Goal: Task Accomplishment & Management: Manage account settings

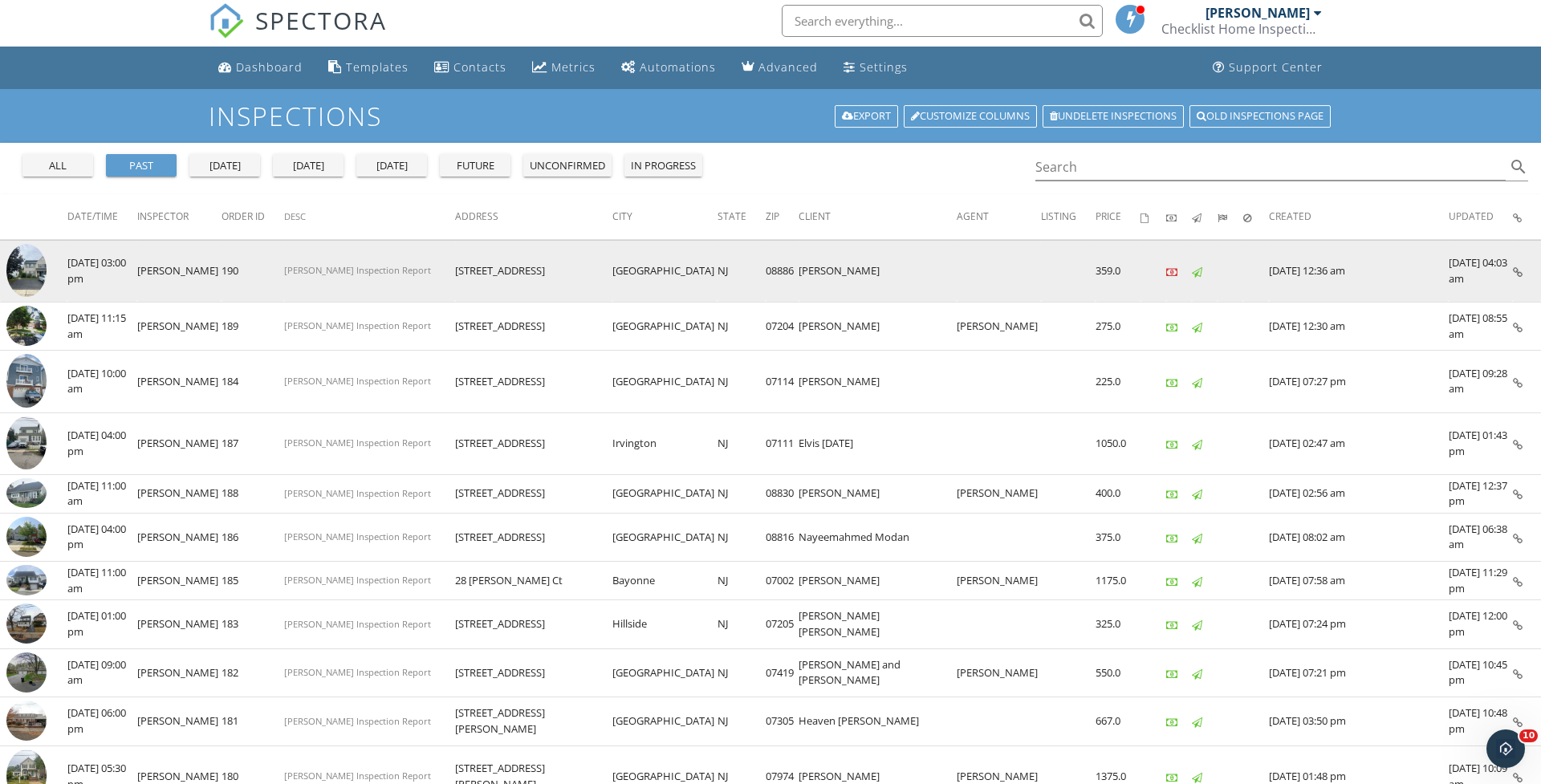
click at [27, 273] on img at bounding box center [26, 271] width 40 height 54
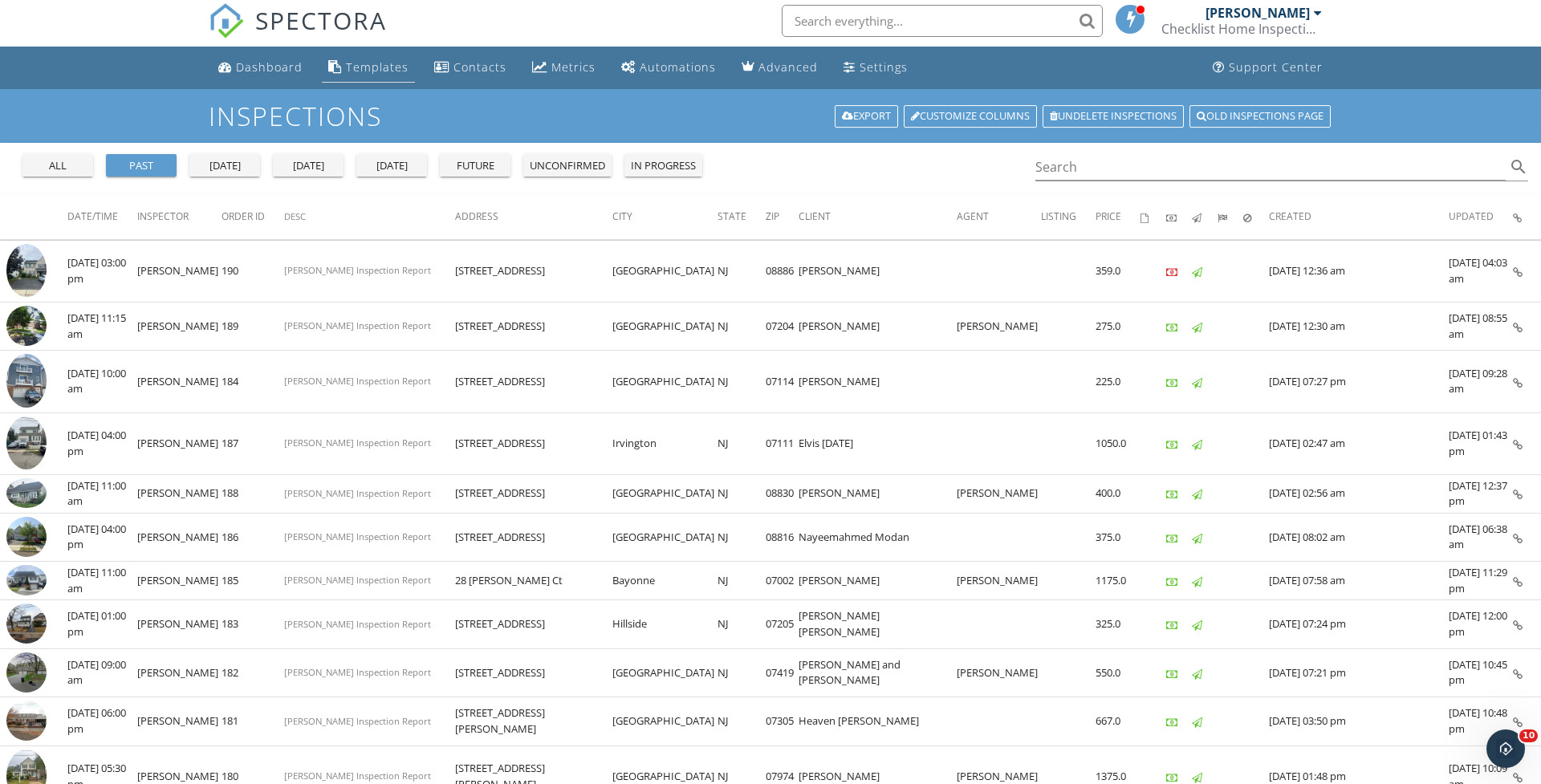
click at [362, 78] on link "Templates" at bounding box center [368, 68] width 93 height 30
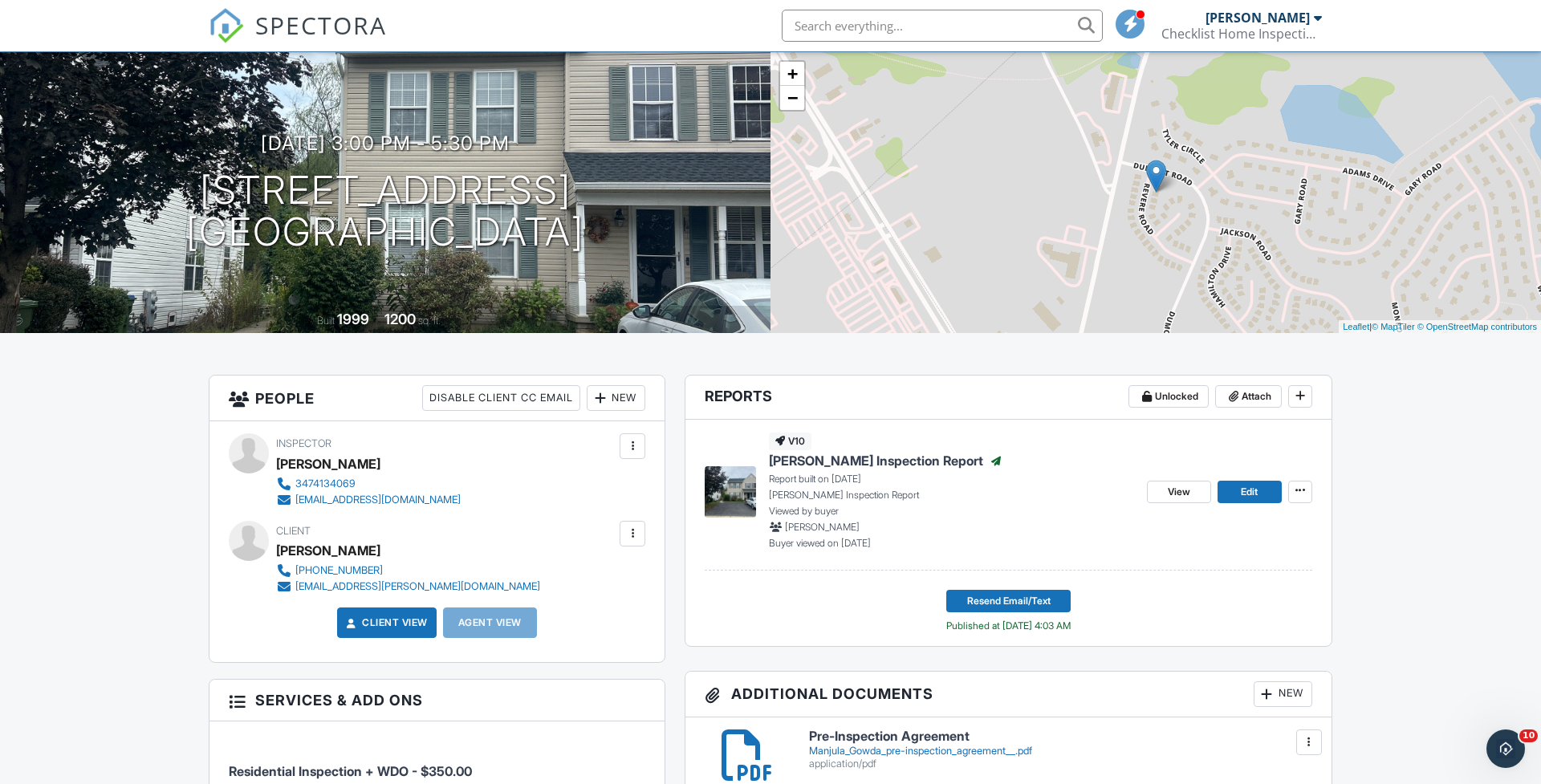
click at [608, 398] on div "New" at bounding box center [616, 398] width 58 height 26
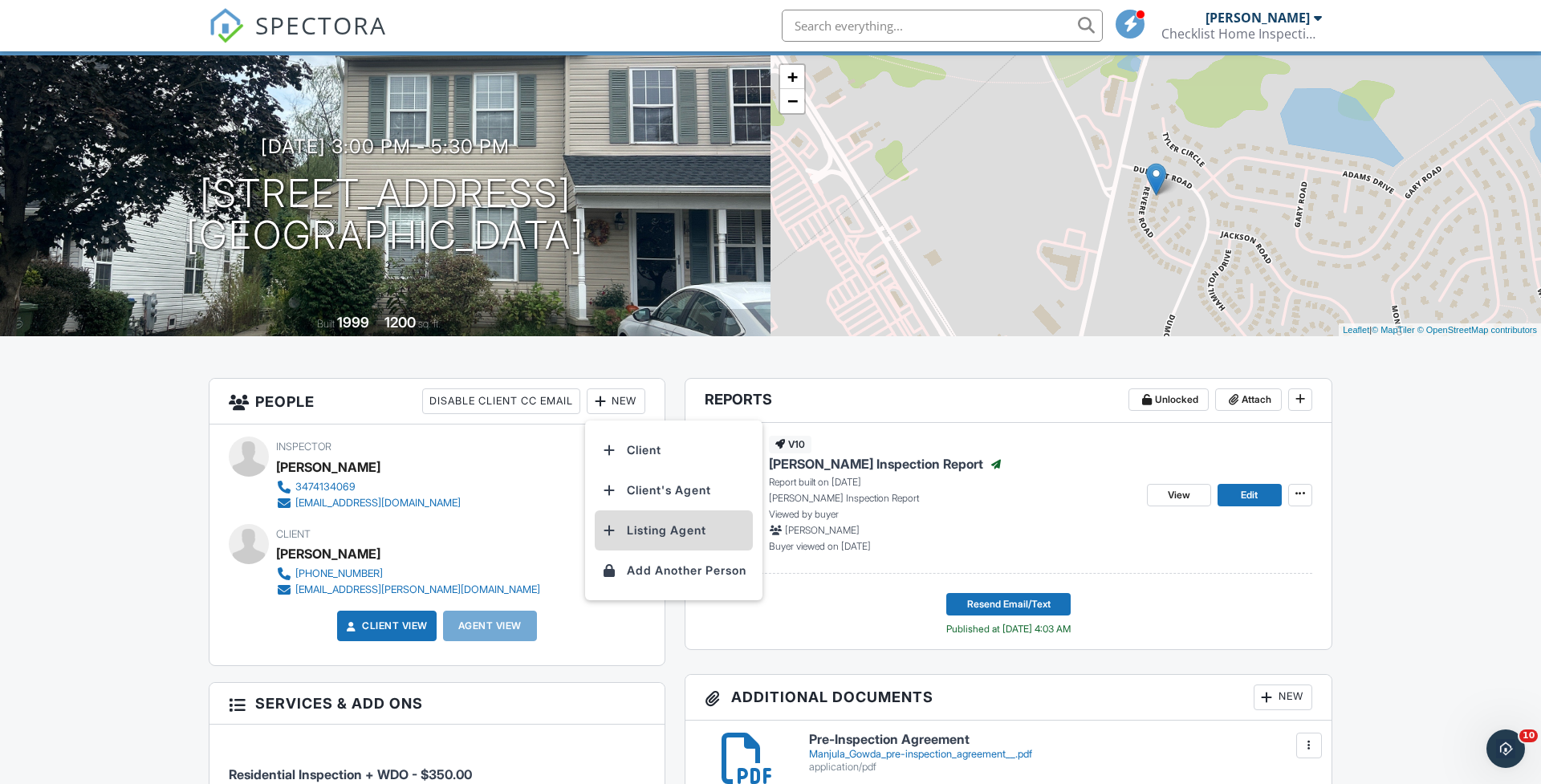
scroll to position [87, 1]
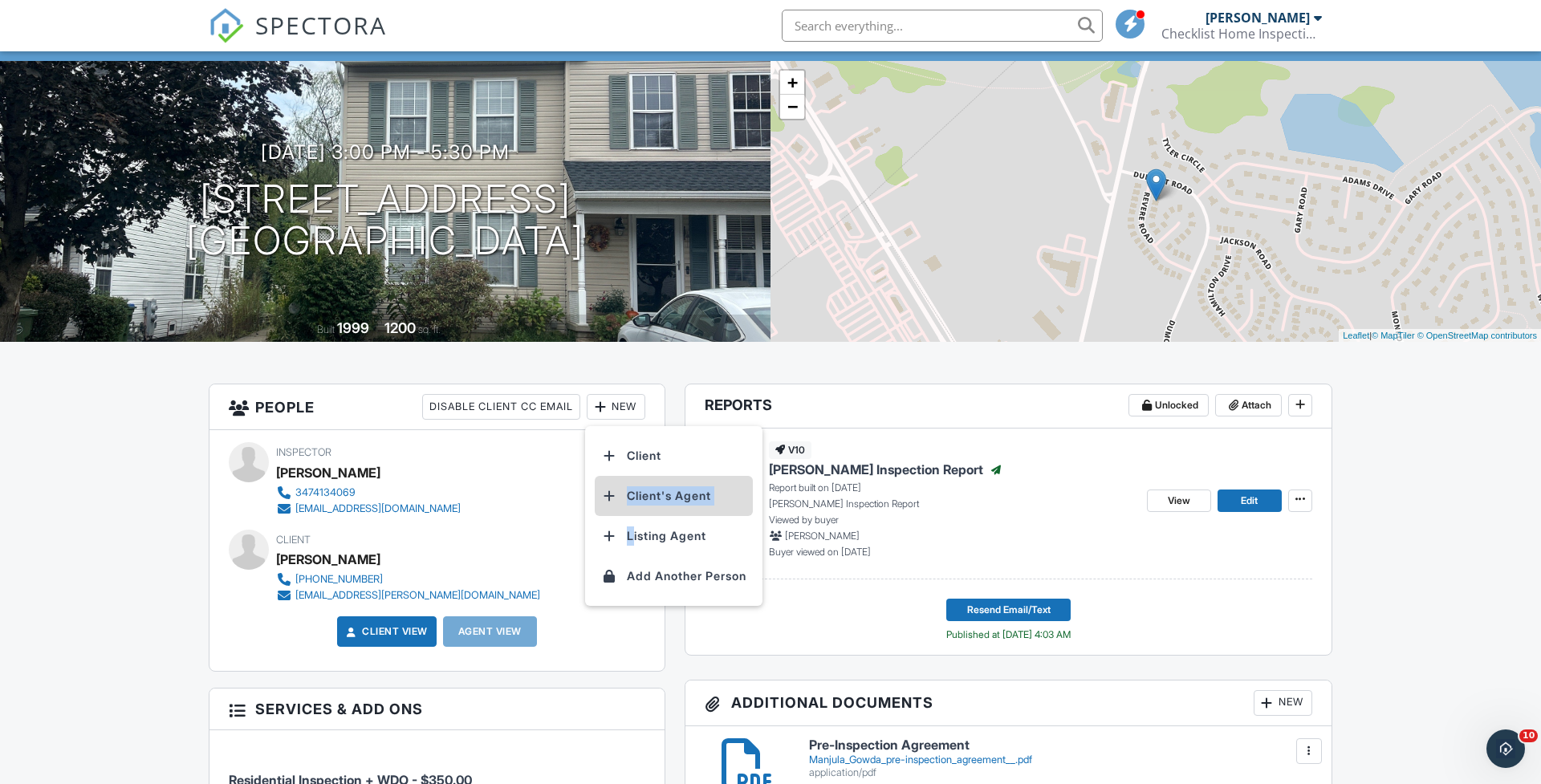
drag, startPoint x: 625, startPoint y: 525, endPoint x: 621, endPoint y: 495, distance: 30.3
click at [621, 495] on ul "Client Client's Agent Listing Agent Add Another Person" at bounding box center [674, 515] width 177 height 180
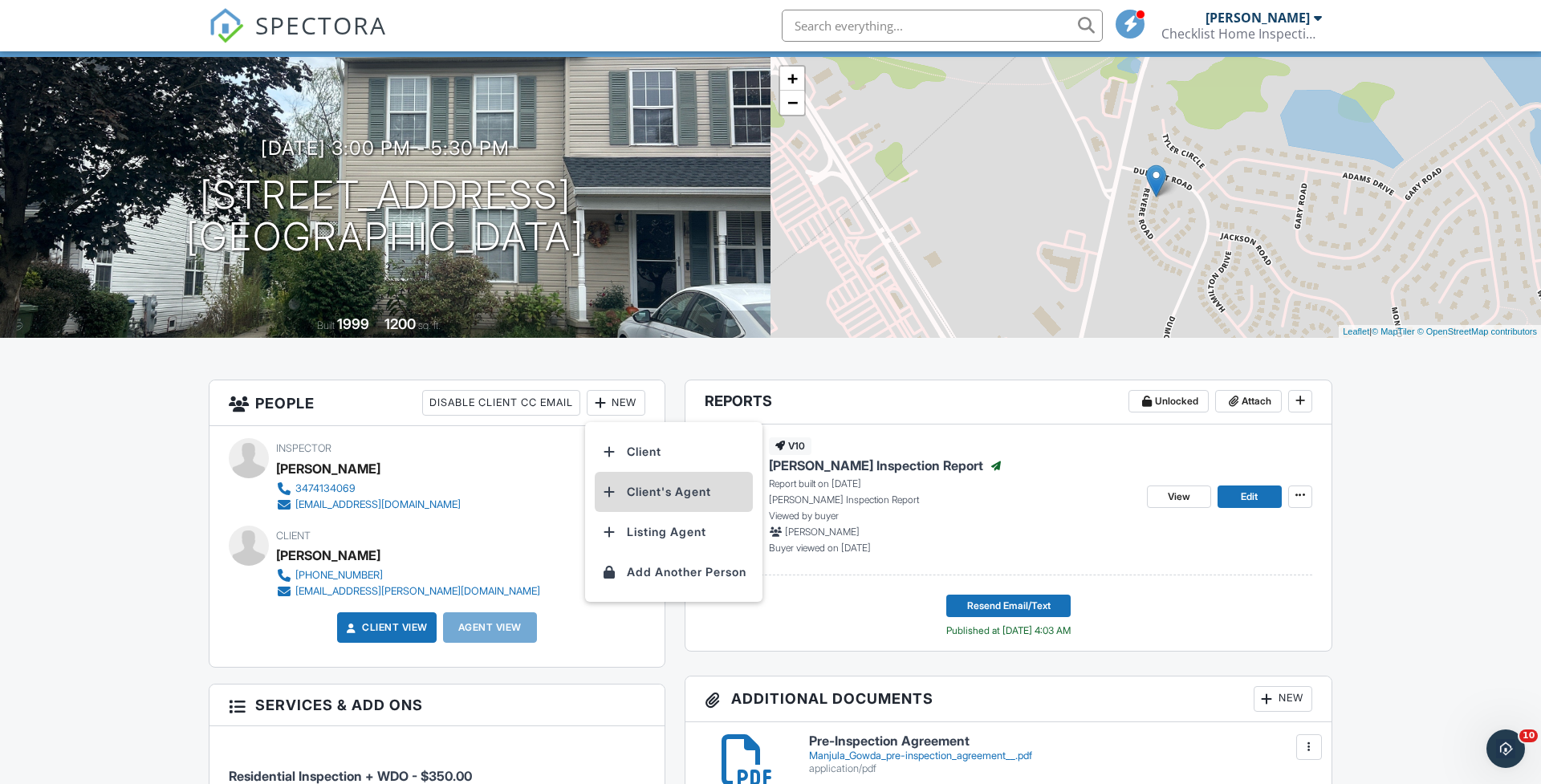
scroll to position [89, 1]
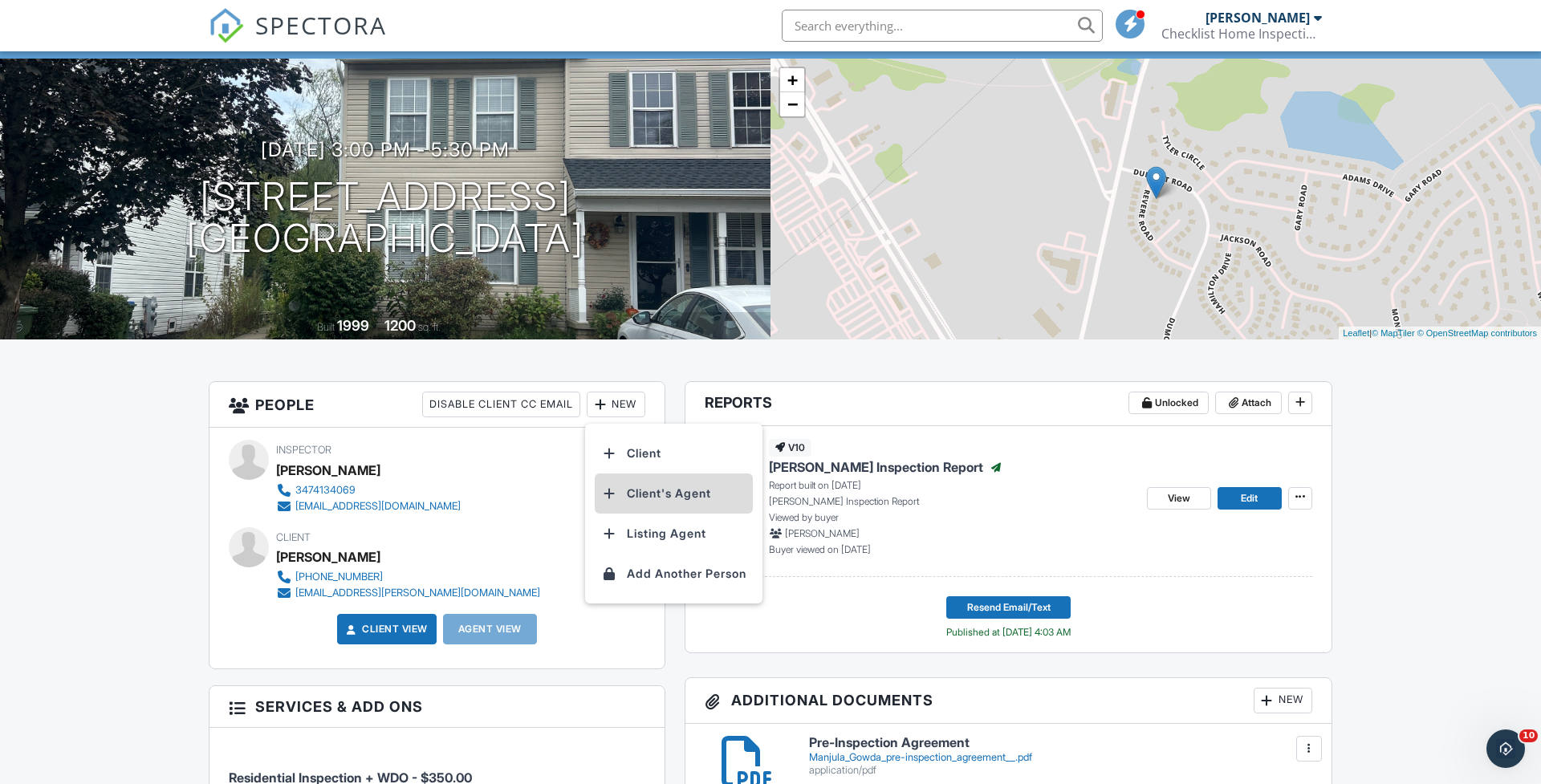
click at [621, 495] on li "Client's Agent" at bounding box center [674, 493] width 158 height 40
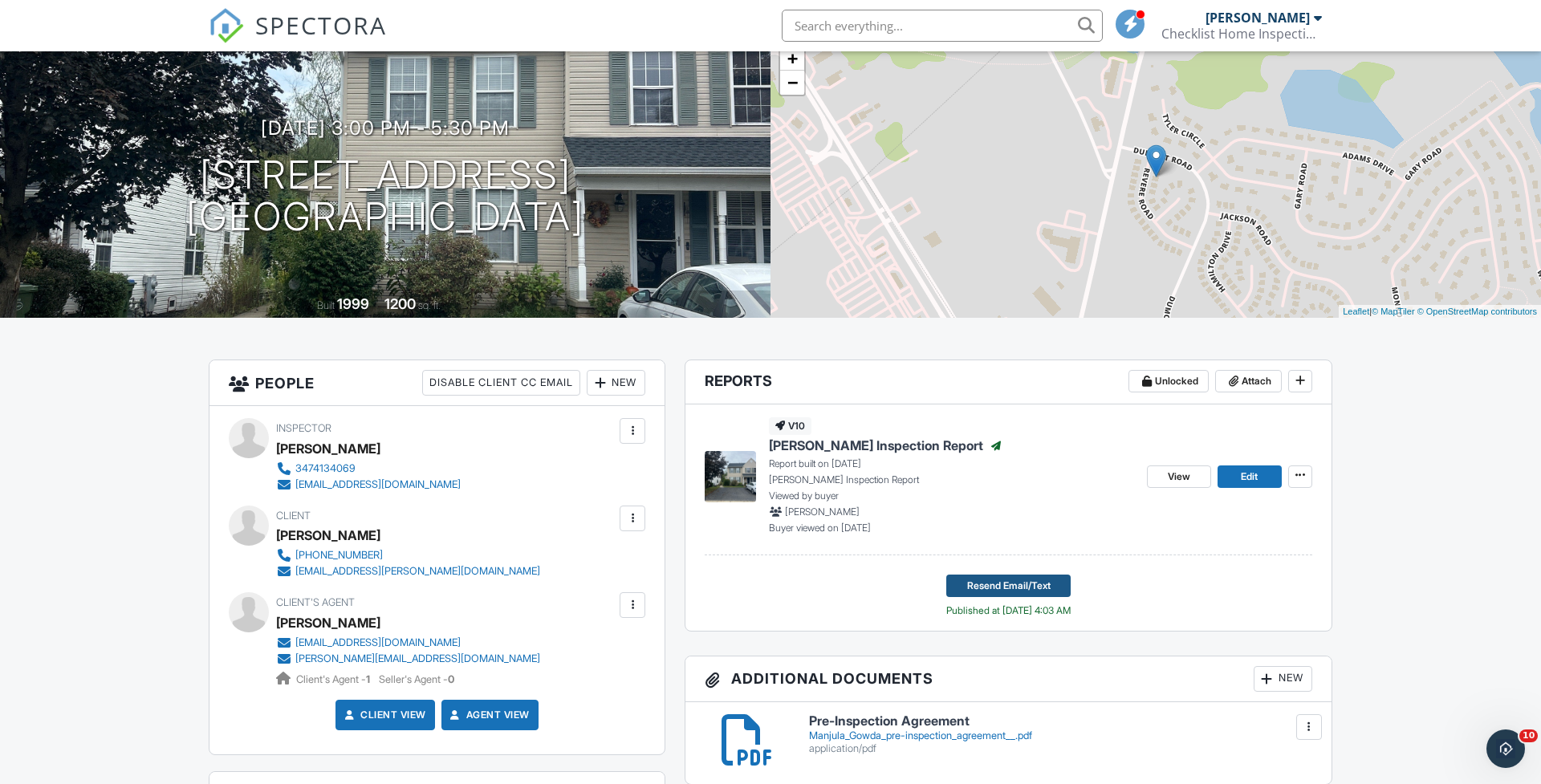
scroll to position [110, 0]
click at [997, 581] on span "Resend Email/Text" at bounding box center [1009, 585] width 83 height 16
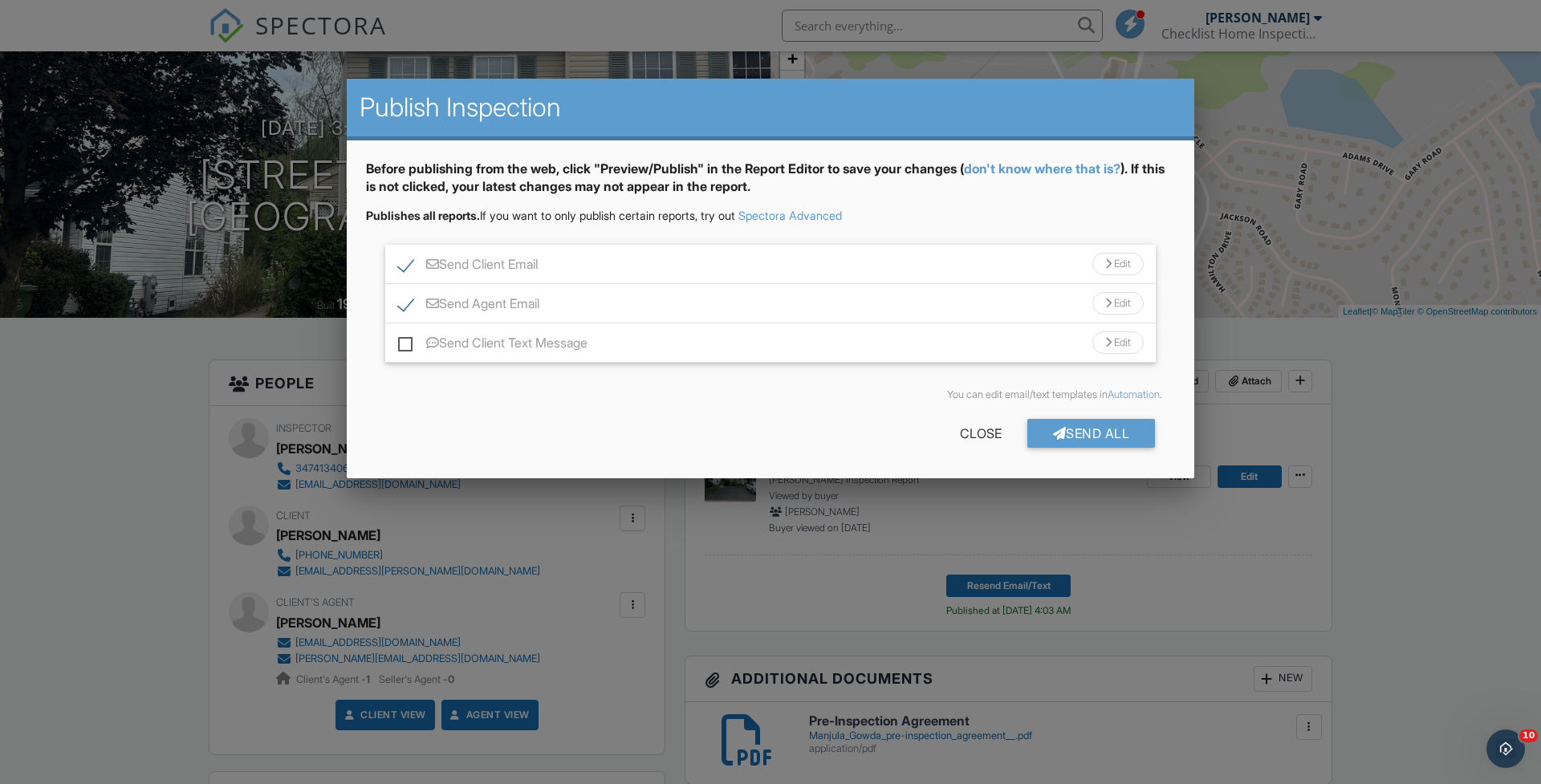
click at [406, 256] on label "Send Client Email" at bounding box center [468, 266] width 140 height 20
checkbox input "false"
click at [1097, 441] on div "Send All" at bounding box center [1091, 433] width 129 height 29
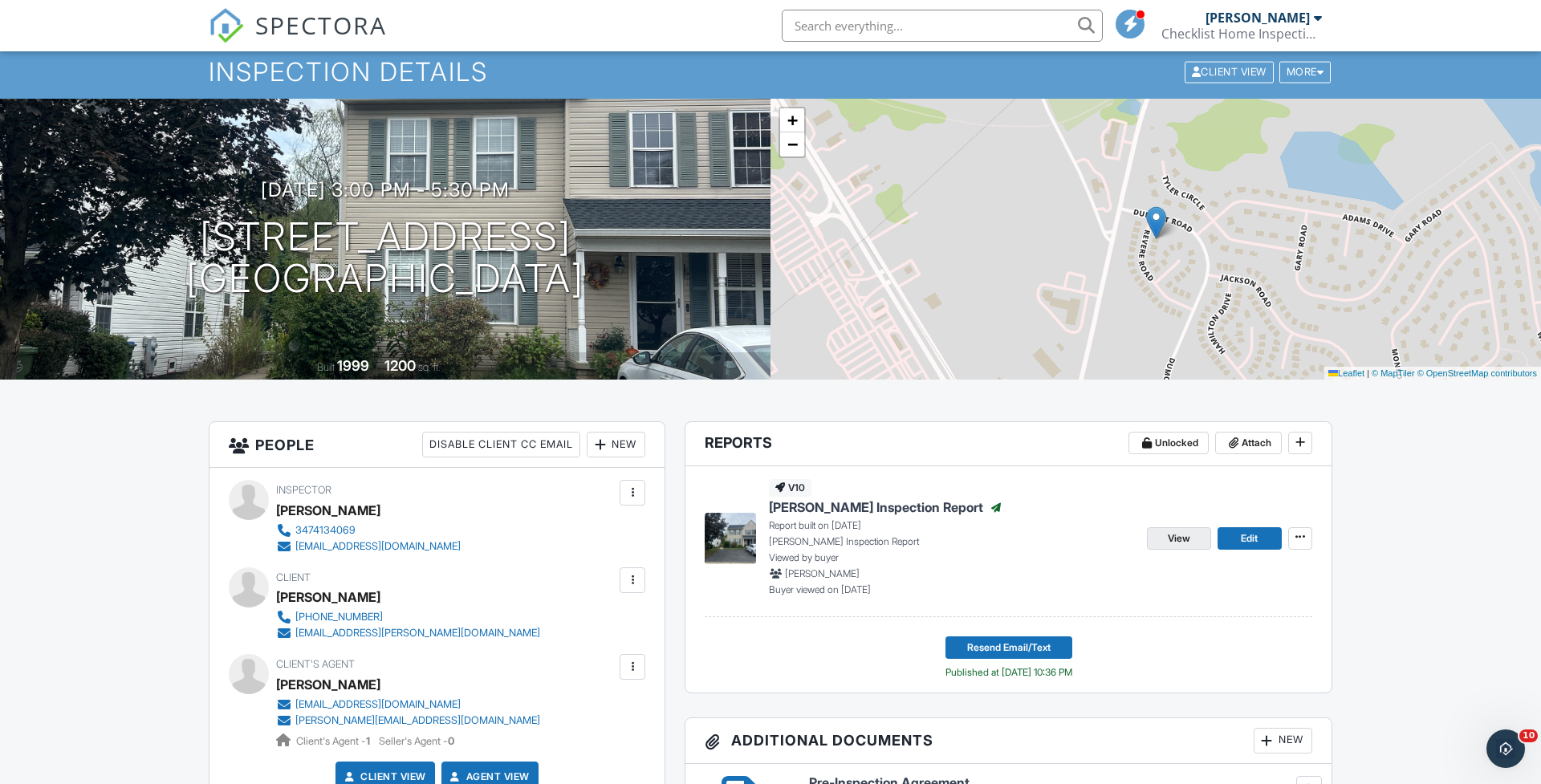
scroll to position [49, 1]
click at [1199, 540] on link "View" at bounding box center [1179, 538] width 64 height 23
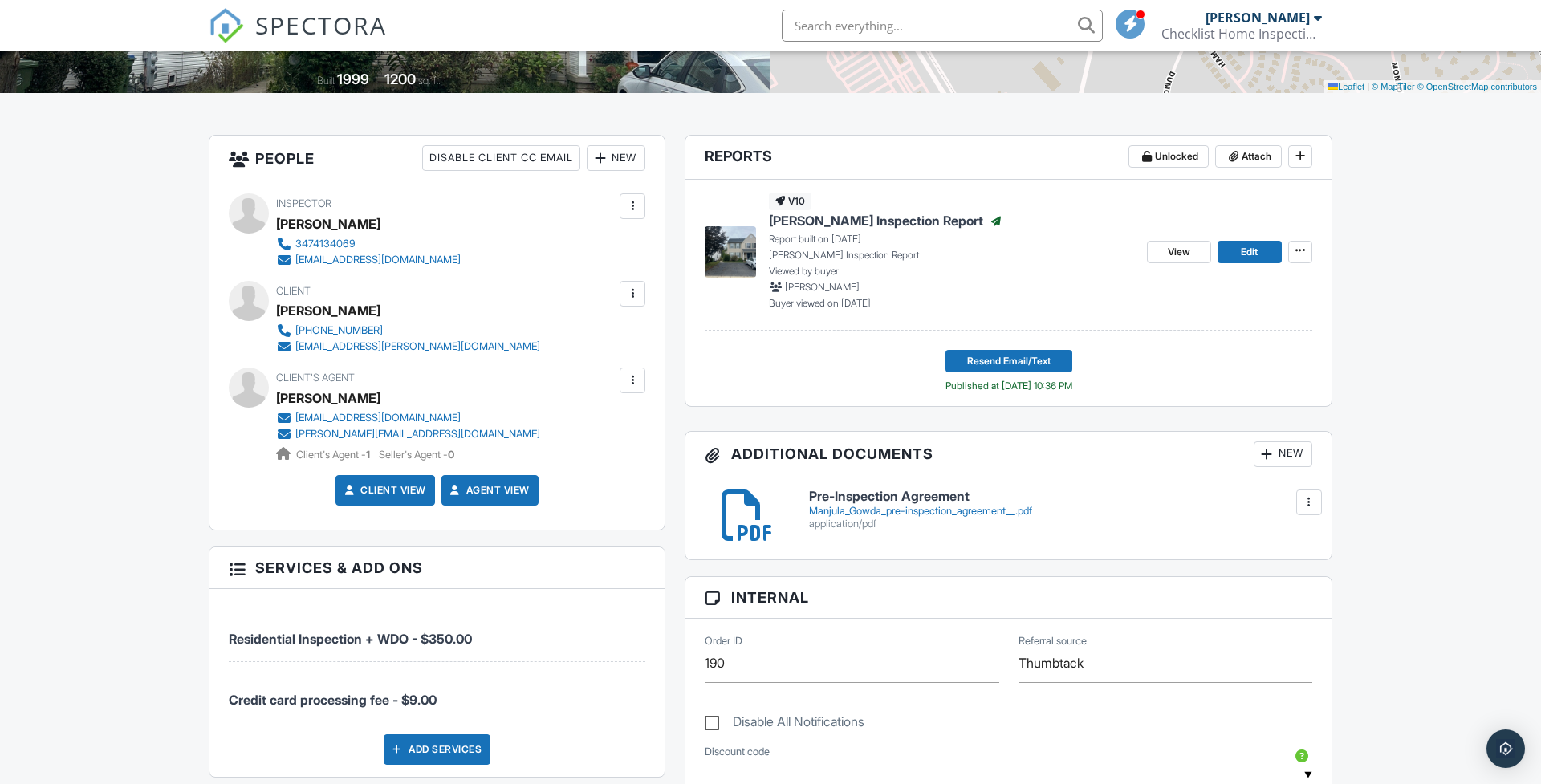
scroll to position [336, 1]
click at [1177, 255] on span "View" at bounding box center [1179, 252] width 23 height 16
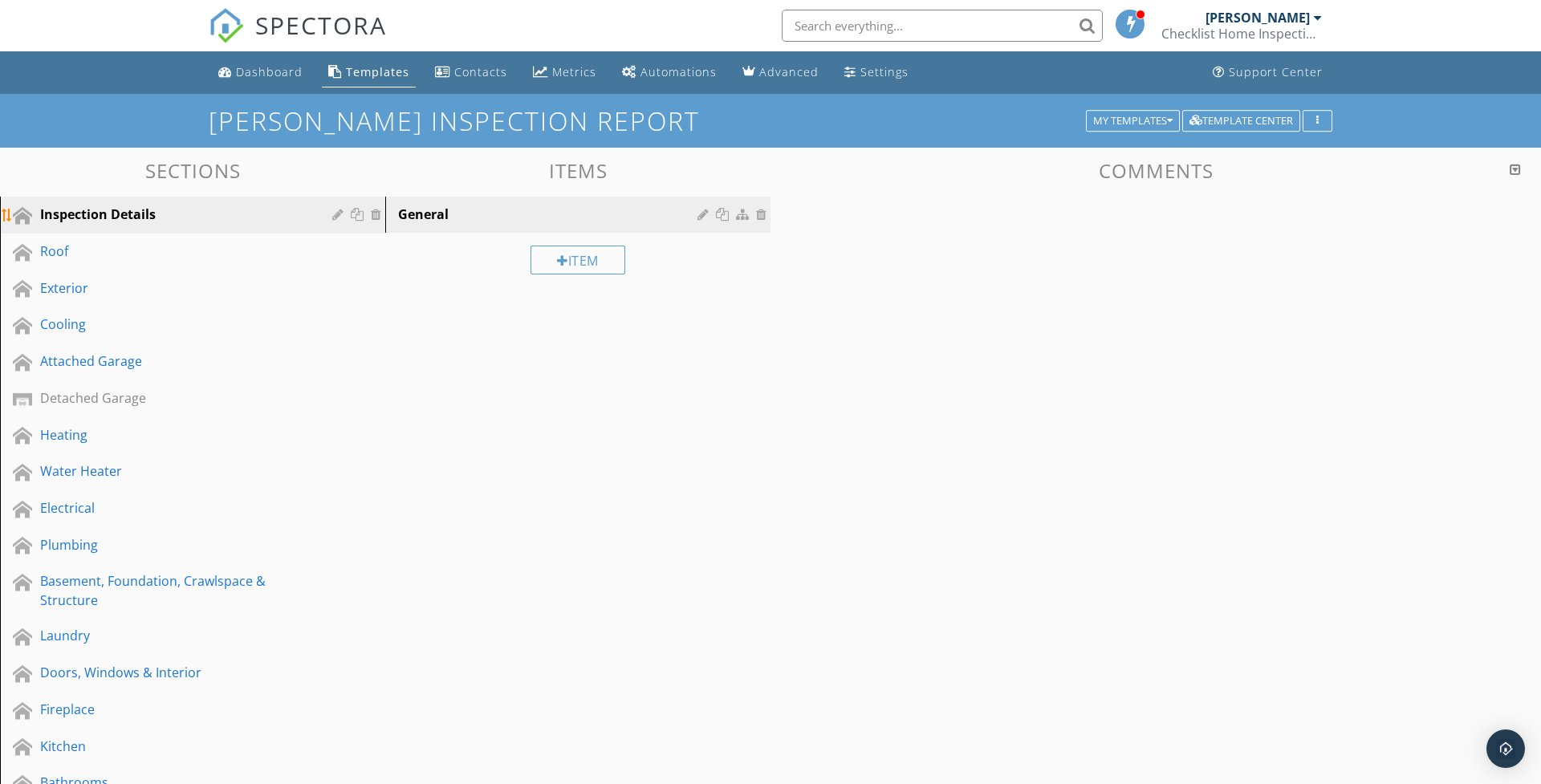
click at [44, 207] on div "Inspection Details" at bounding box center [174, 214] width 269 height 19
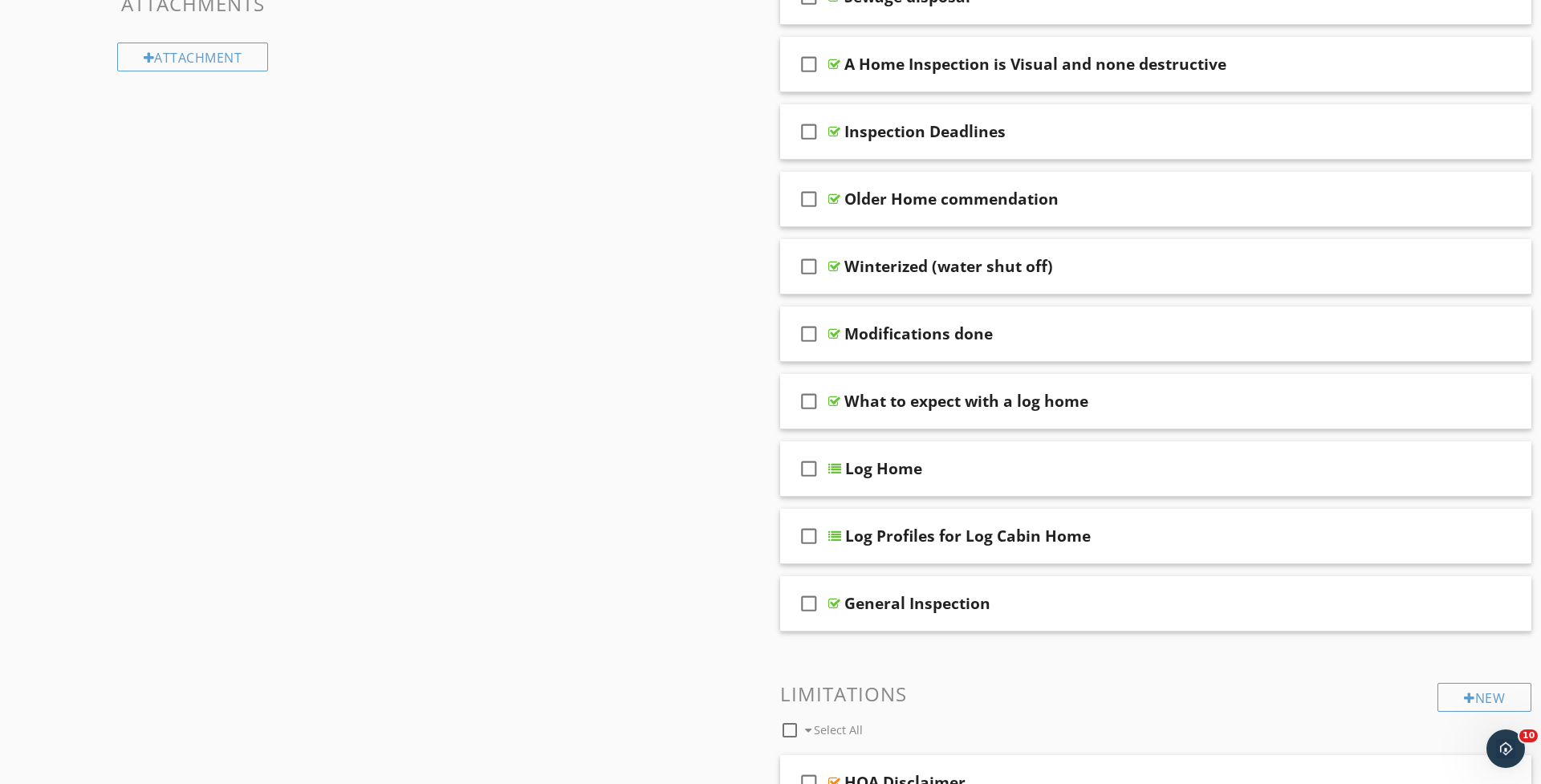
scroll to position [1145, 0]
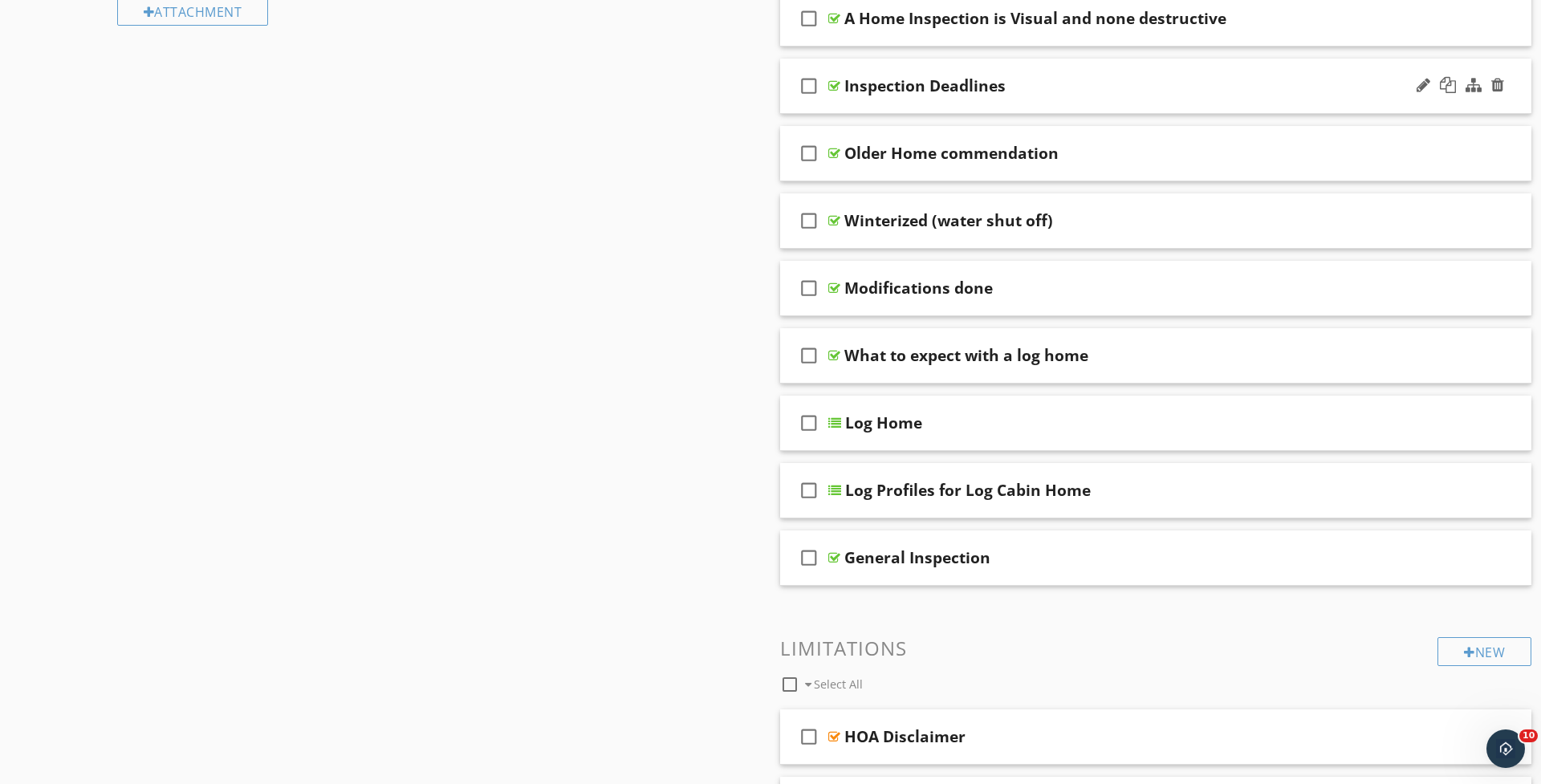
click at [849, 101] on div "check_box_outline_blank Inspection Deadlines" at bounding box center [1156, 86] width 751 height 56
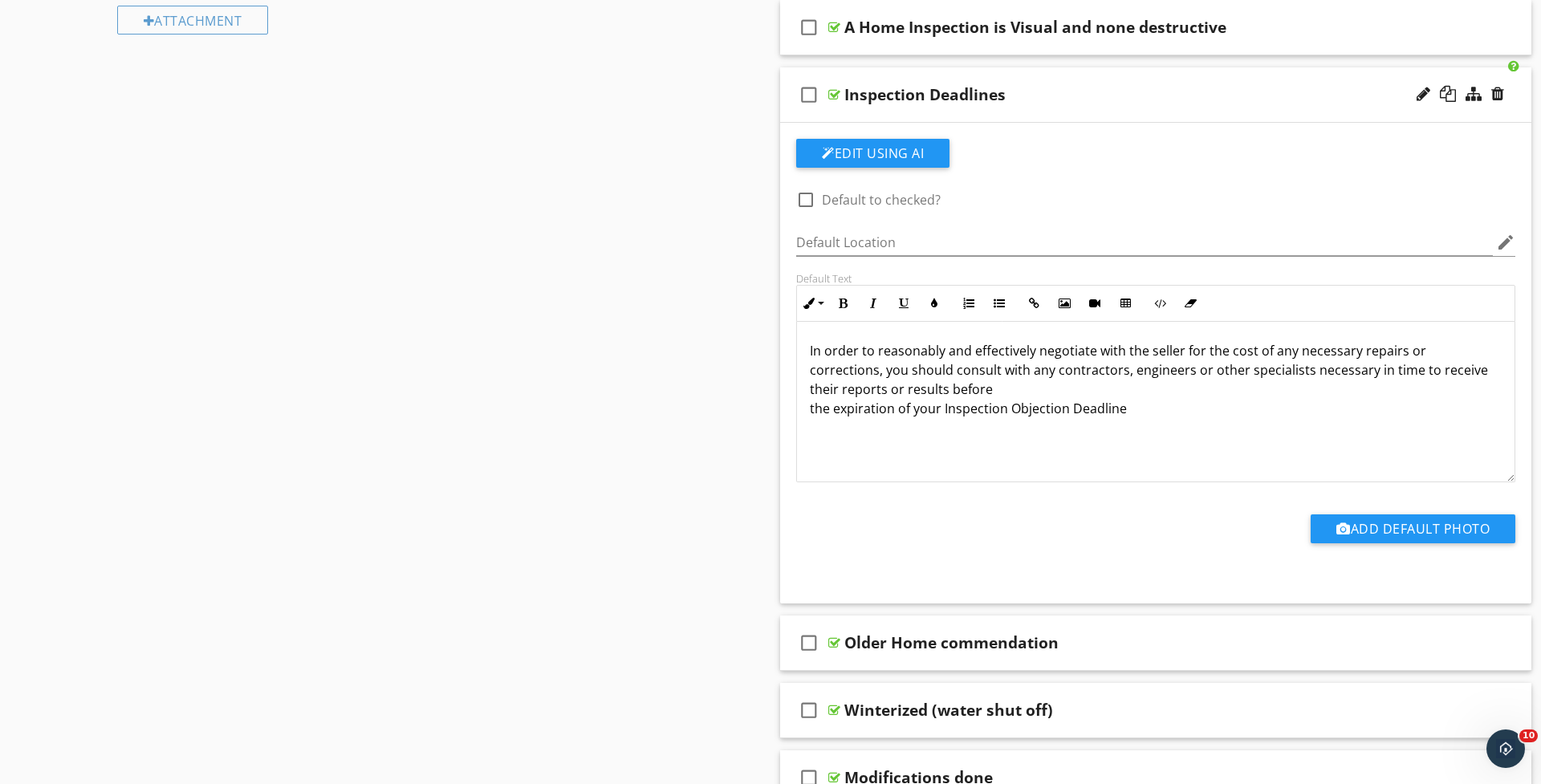
scroll to position [1, 0]
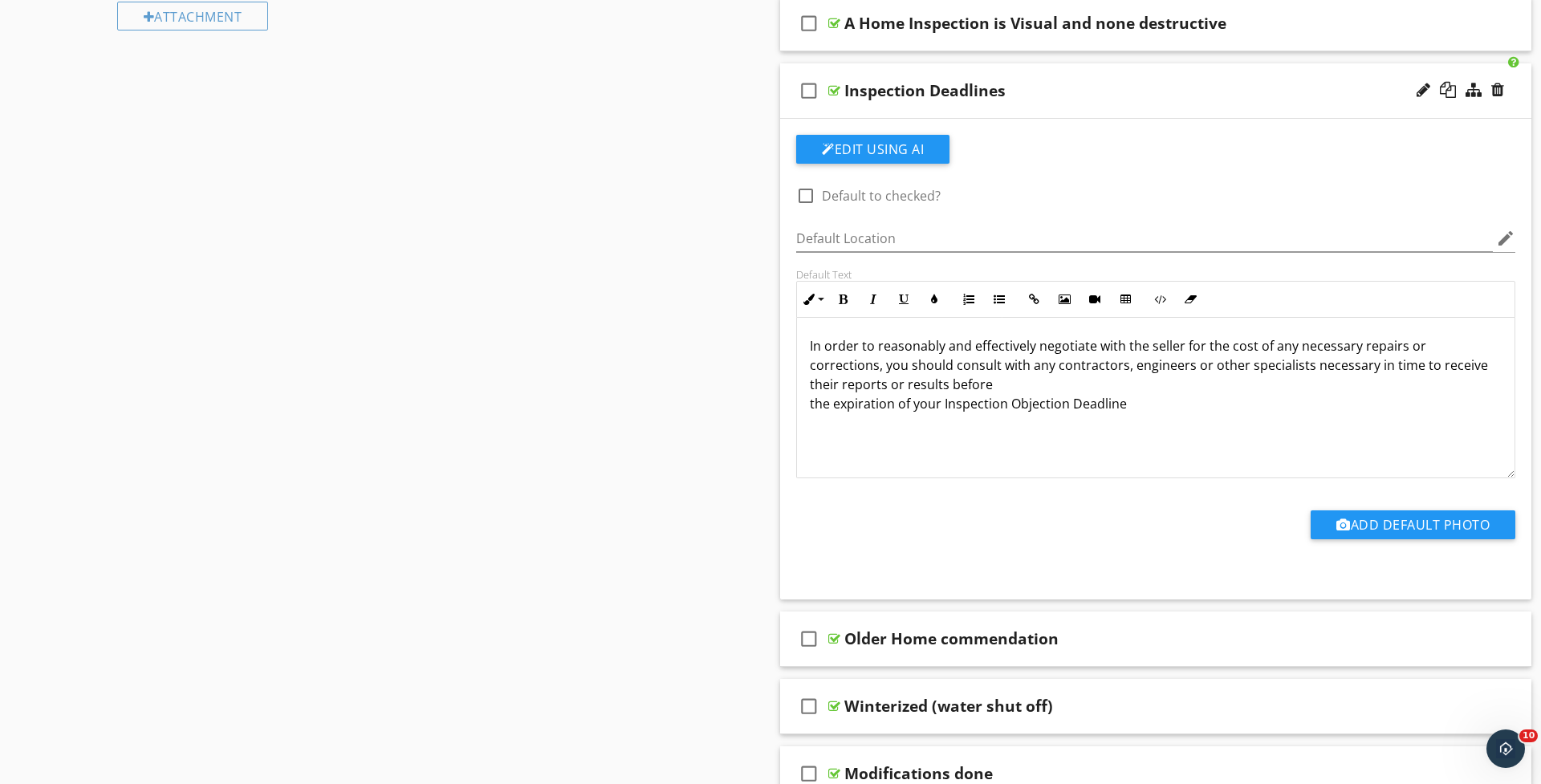
click at [805, 410] on div "In order to reasonably and effectively negotiate with the seller for the cost o…" at bounding box center [1155, 396] width 717 height 161
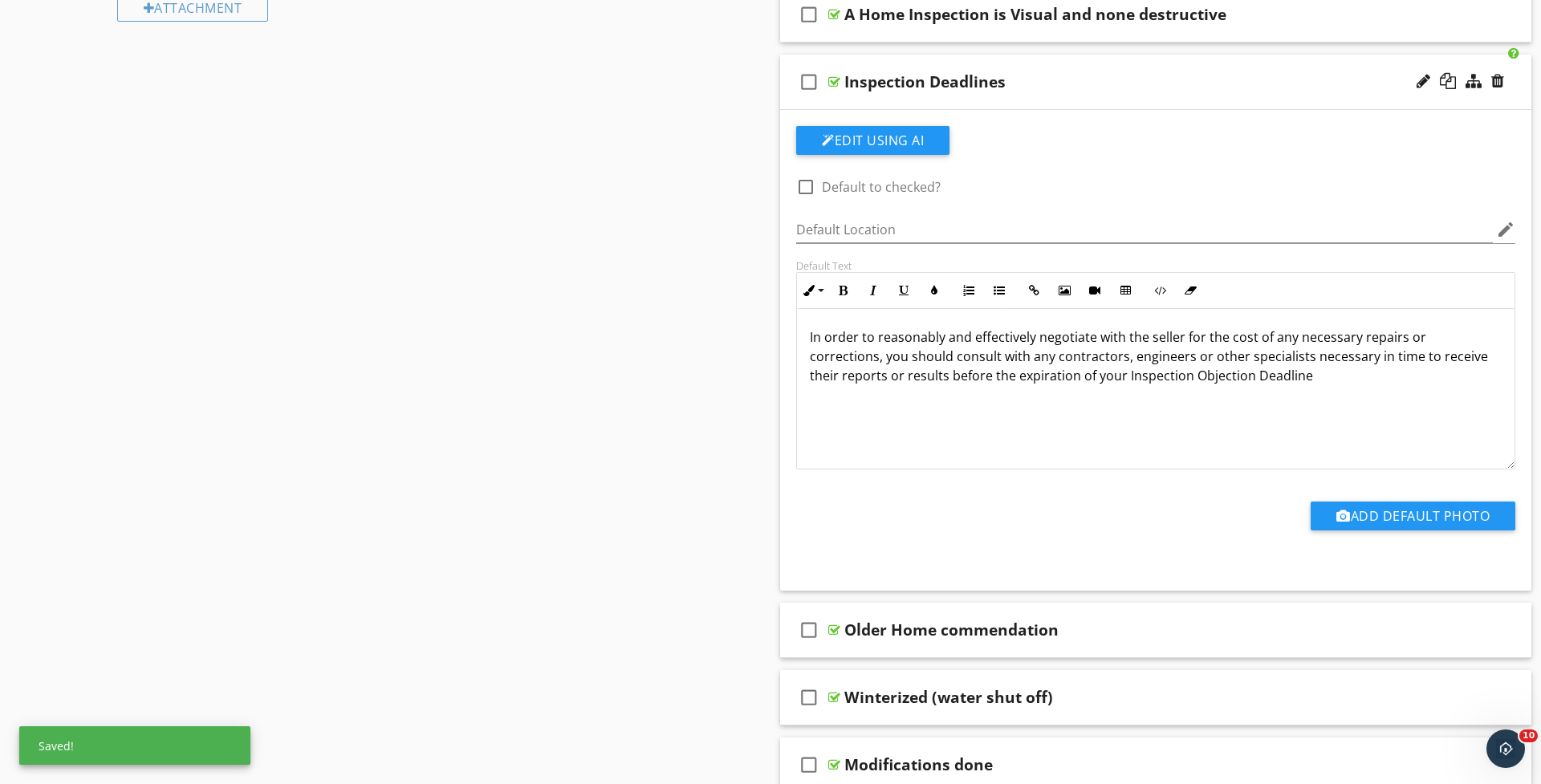
click at [1103, 73] on div "Inspection Deadlines" at bounding box center [1114, 82] width 539 height 19
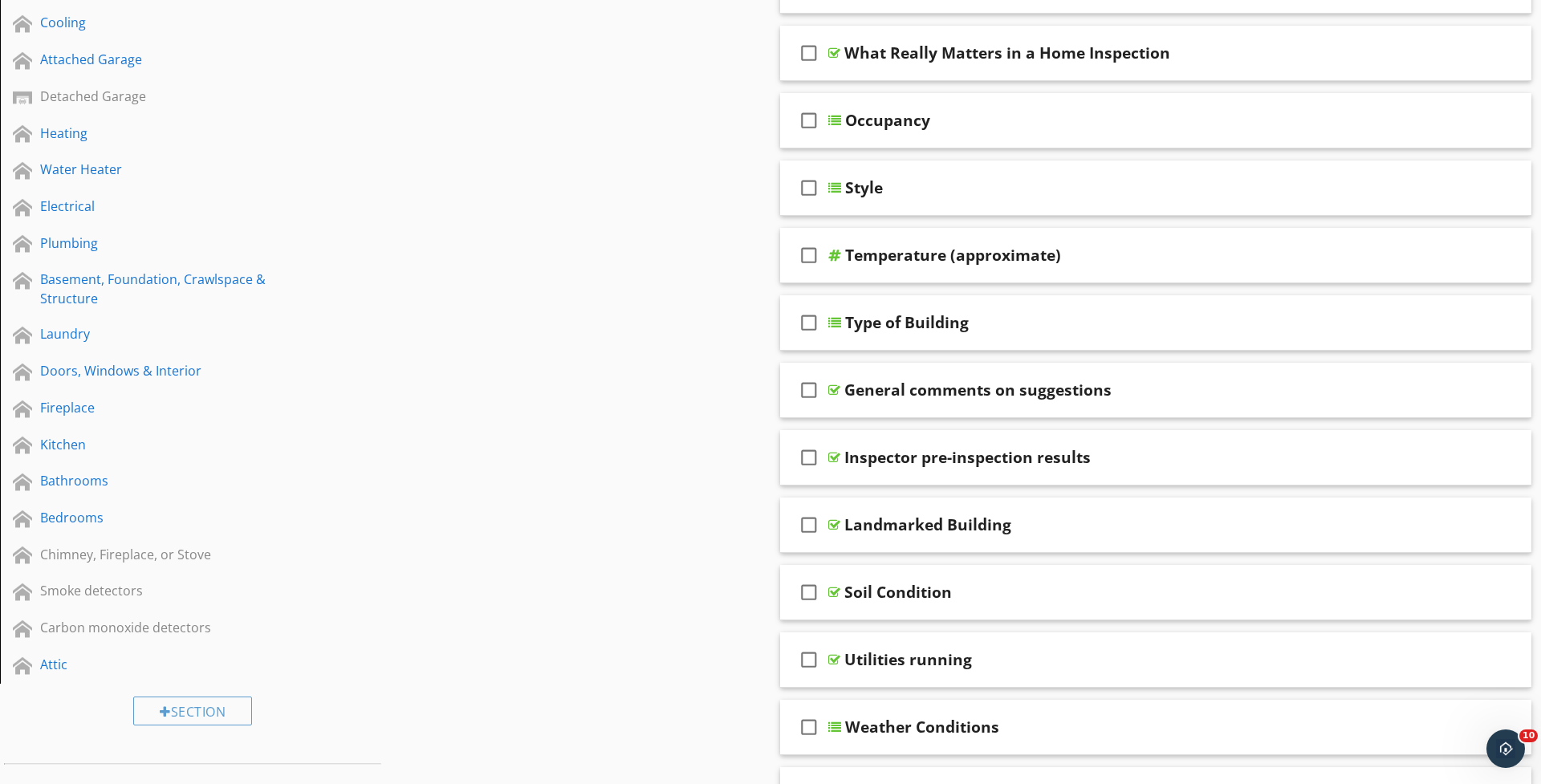
scroll to position [77, 0]
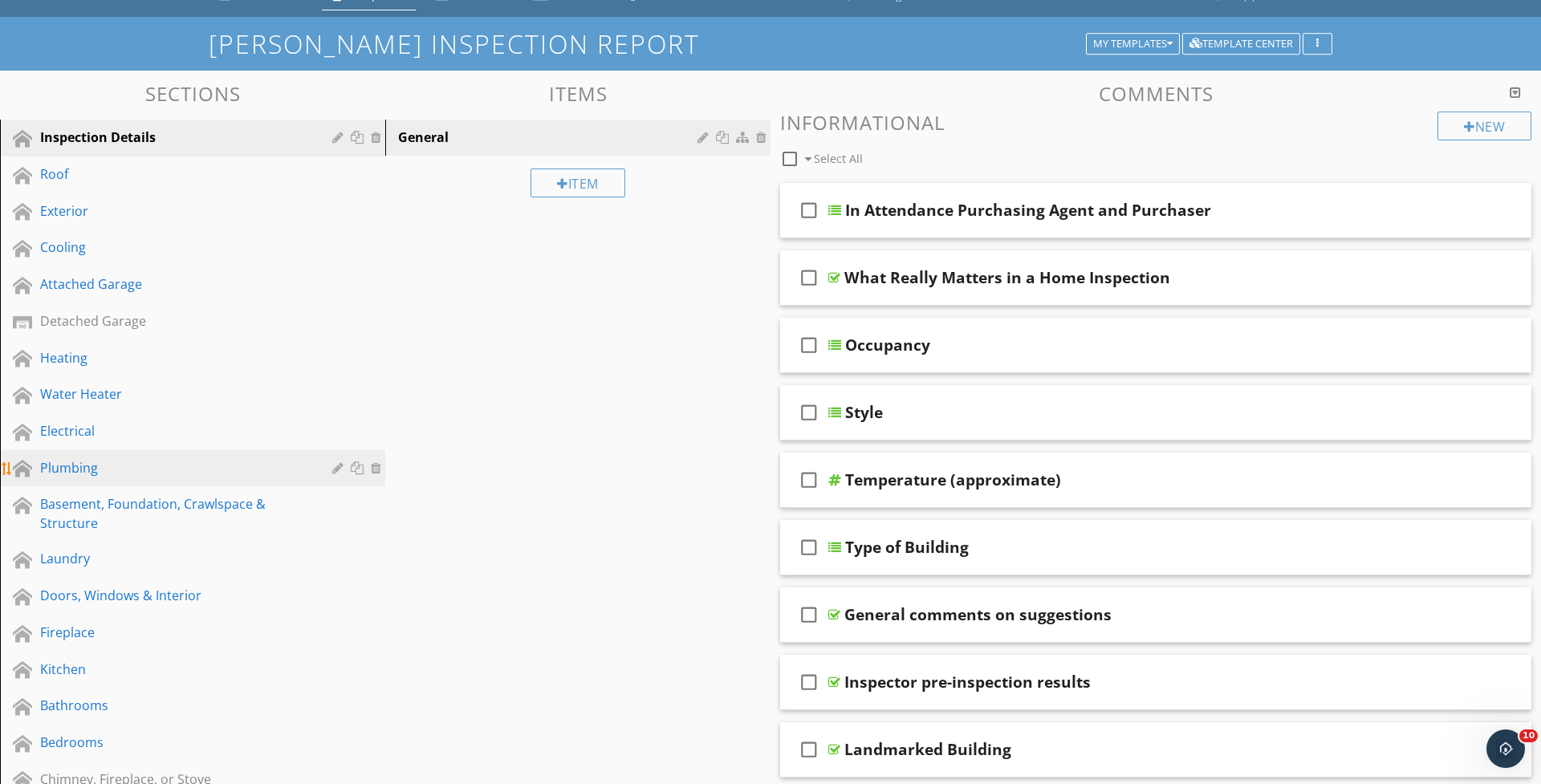
click at [63, 464] on div "Plumbing" at bounding box center [174, 468] width 269 height 19
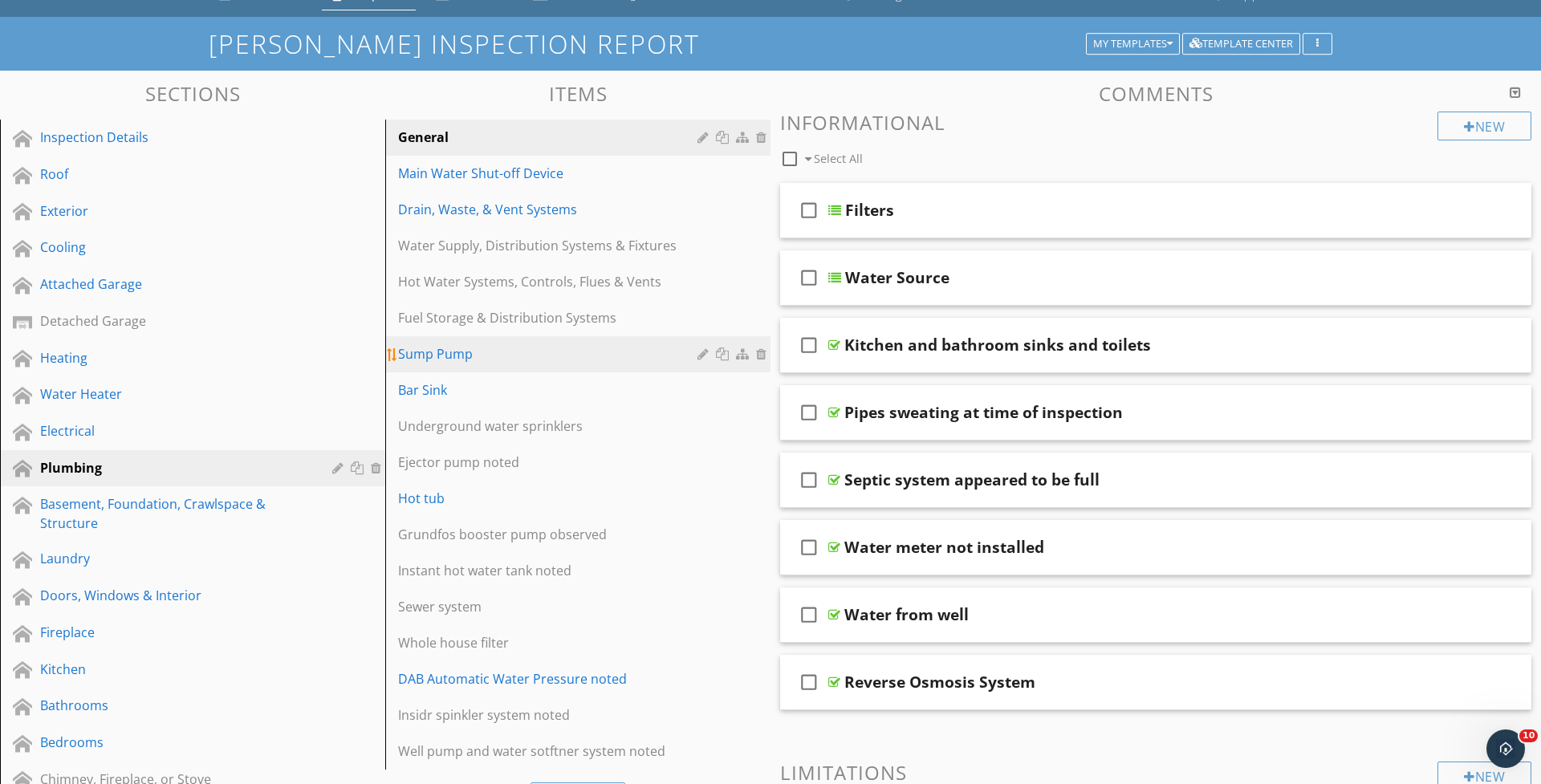
click at [417, 353] on div "Sump Pump" at bounding box center [550, 354] width 304 height 19
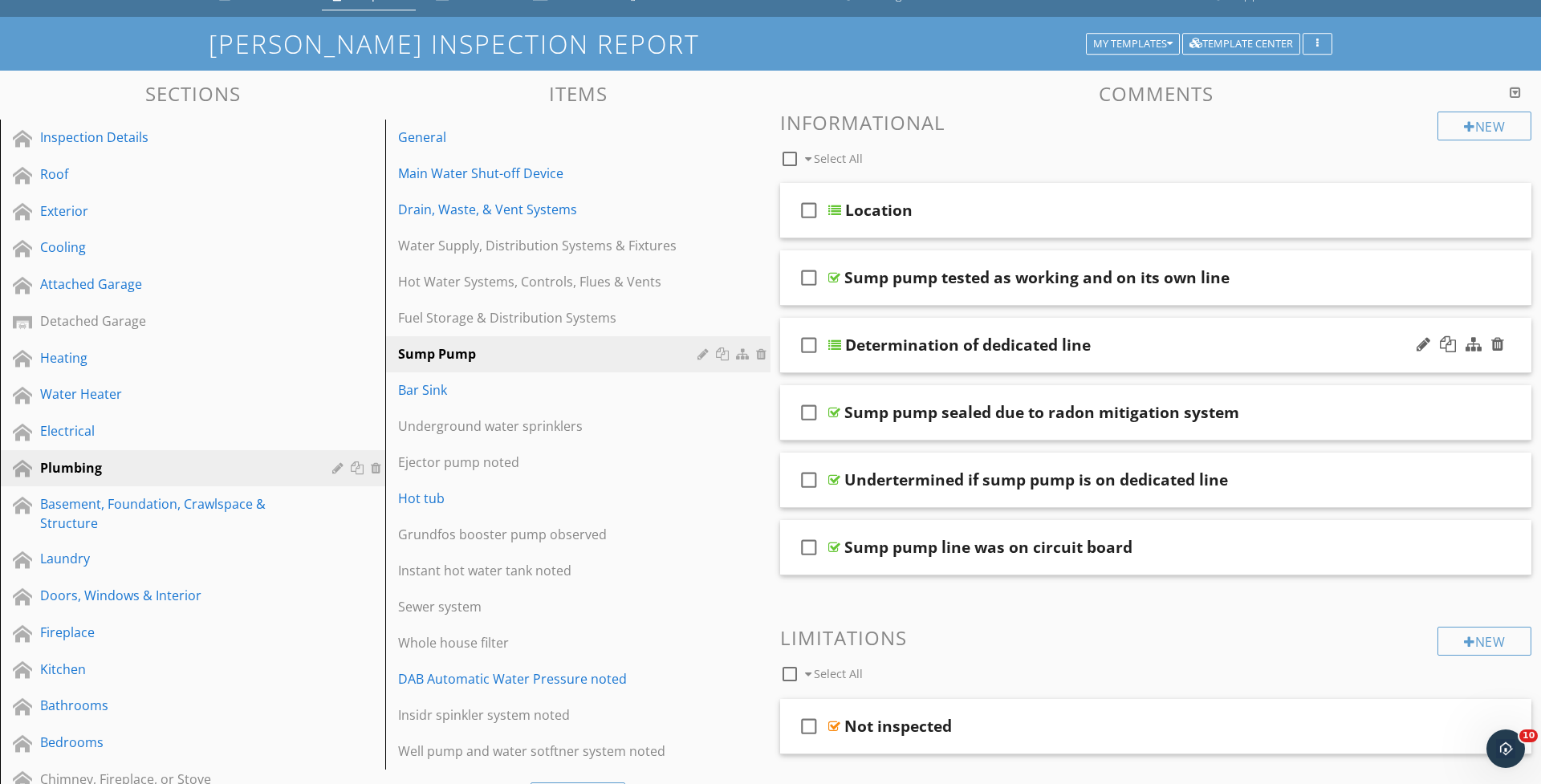
click at [852, 360] on div "check_box_outline_blank Determination of dedicated line" at bounding box center [1156, 345] width 751 height 56
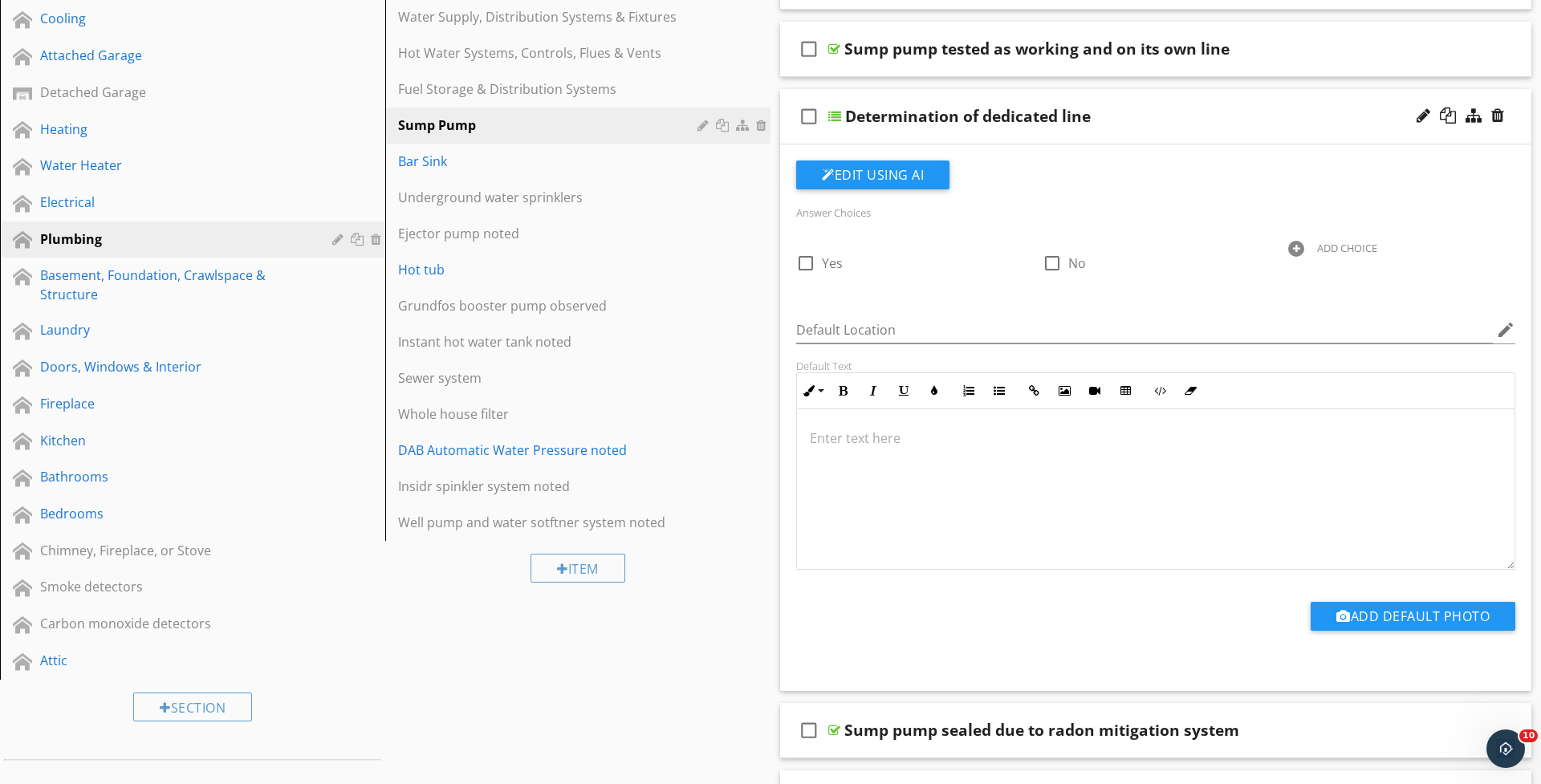
scroll to position [312, 0]
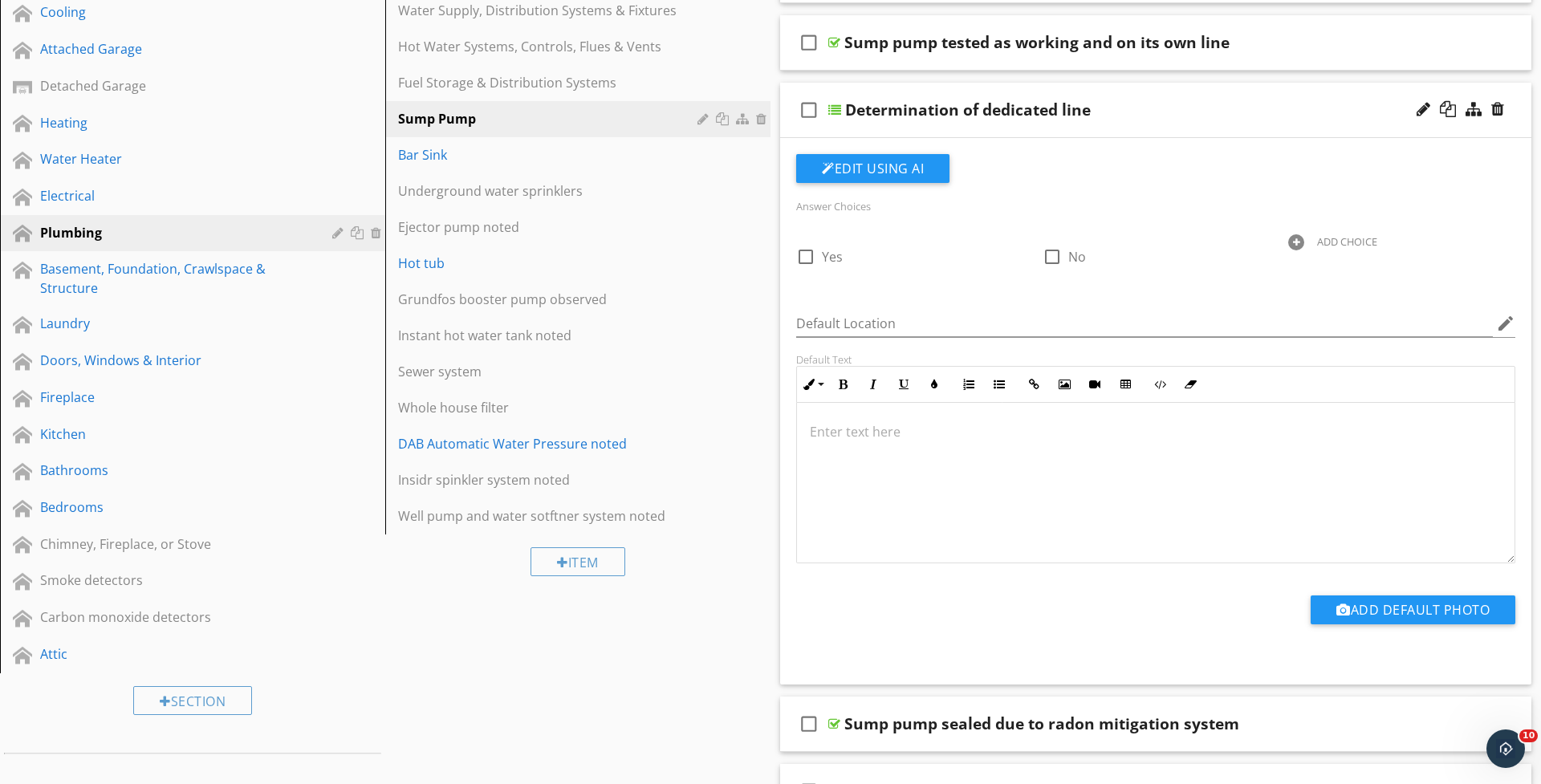
click at [856, 474] on div at bounding box center [1155, 482] width 717 height 161
click at [1167, 115] on div "Determination of dedicated line" at bounding box center [1115, 110] width 539 height 19
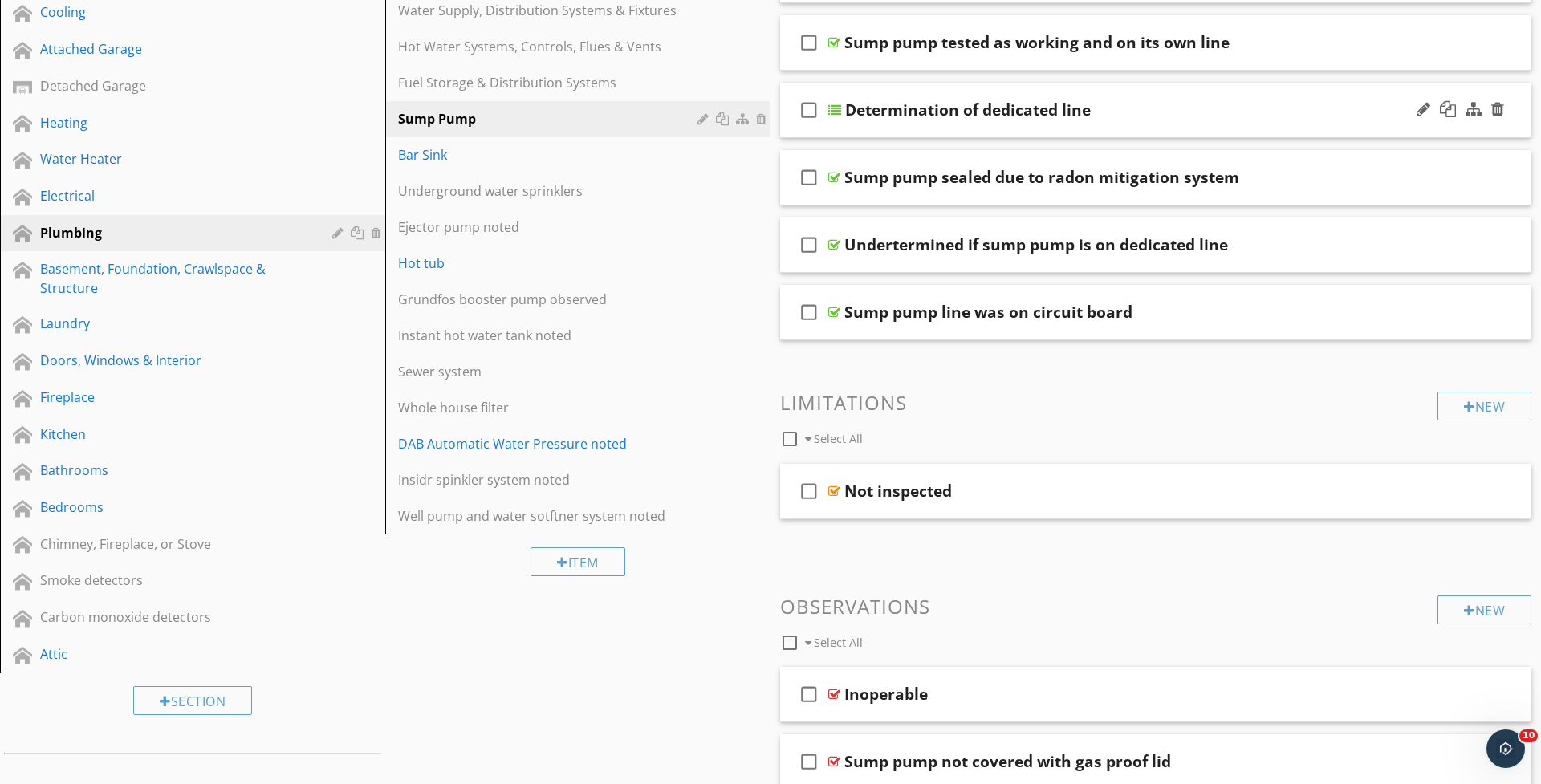
click at [854, 134] on div "check_box_outline_blank Determination of dedicated line" at bounding box center [1156, 110] width 751 height 56
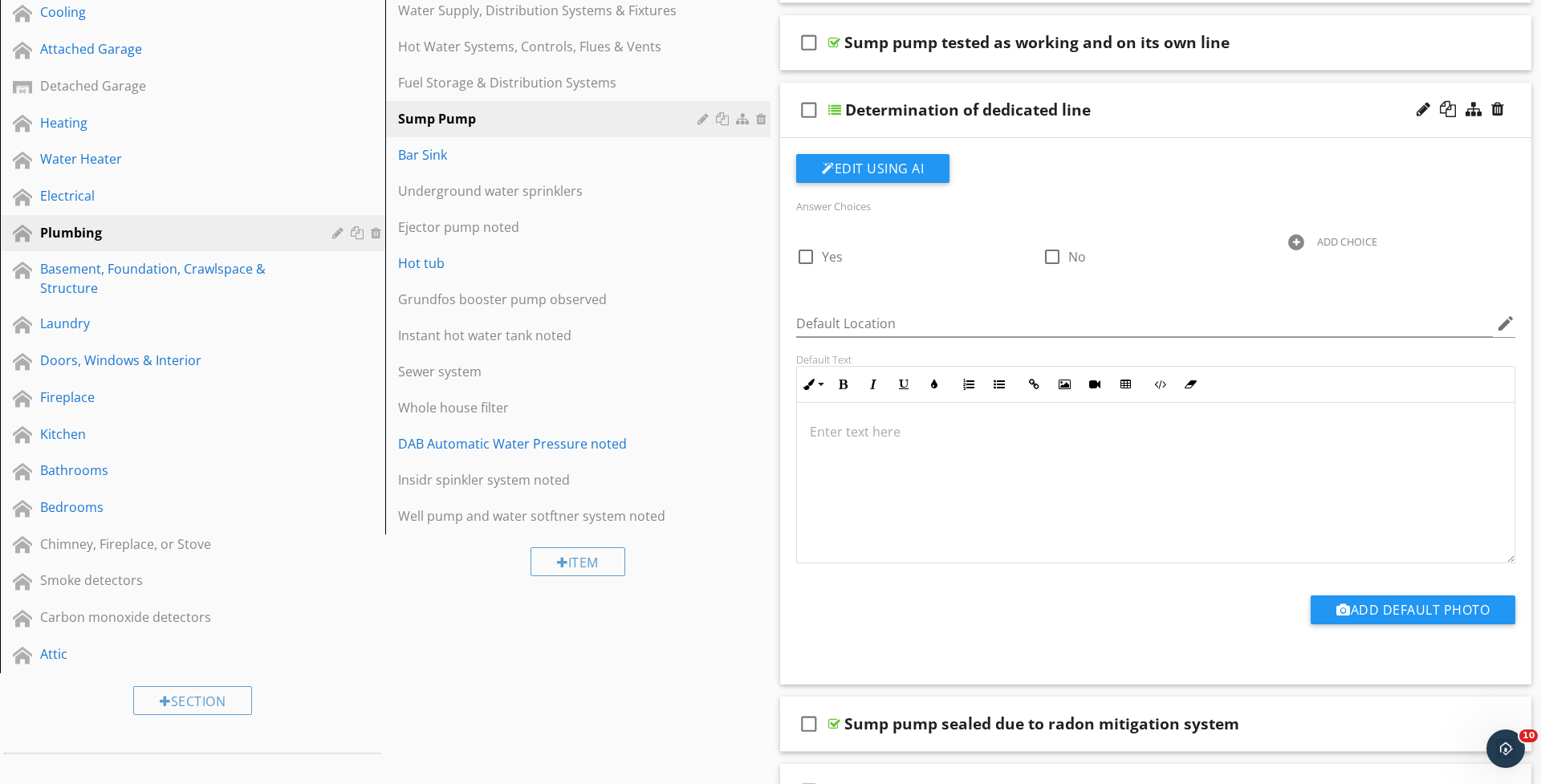
scroll to position [312, 1]
click at [846, 501] on div at bounding box center [1155, 482] width 717 height 161
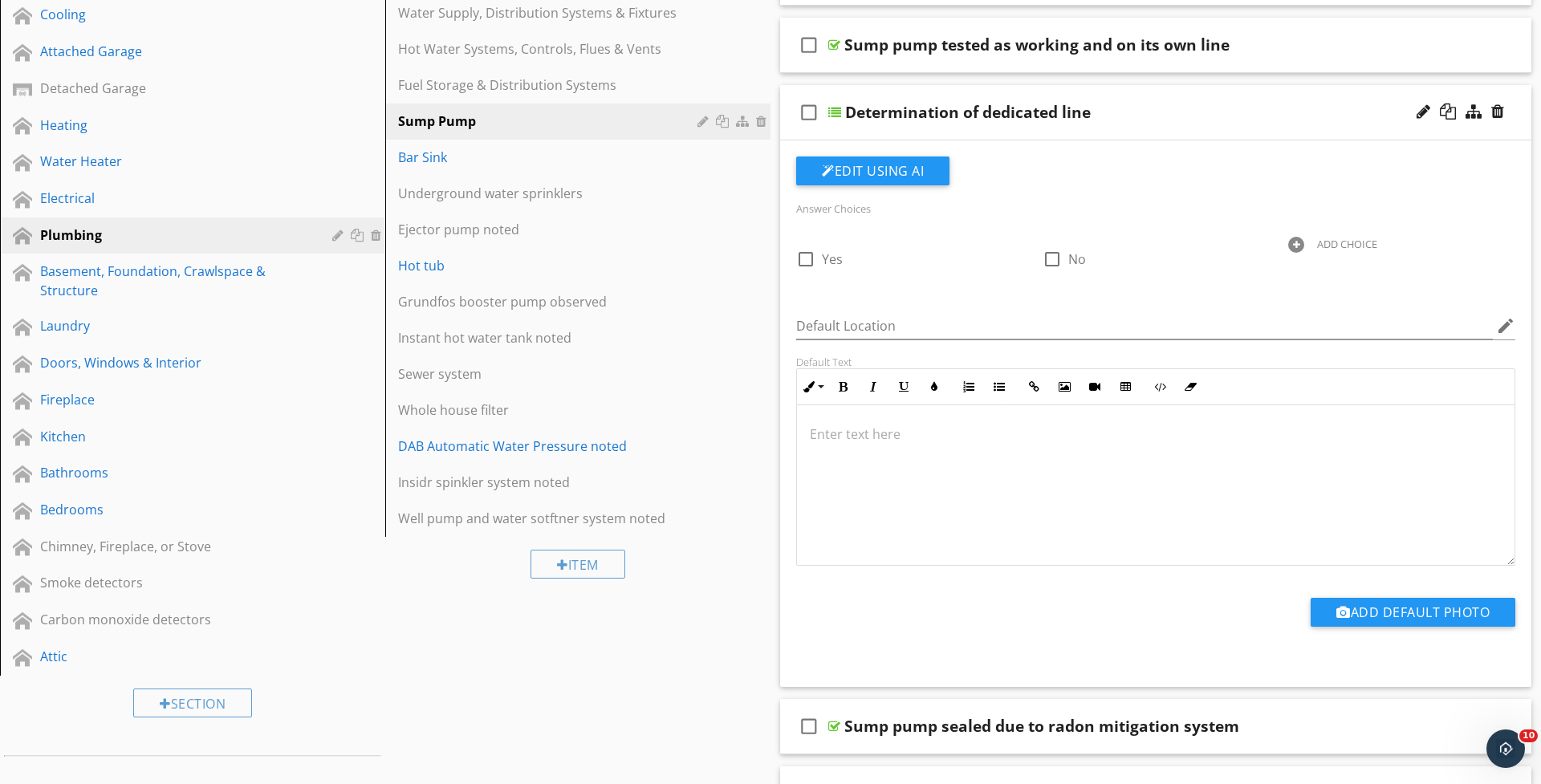
scroll to position [307, 0]
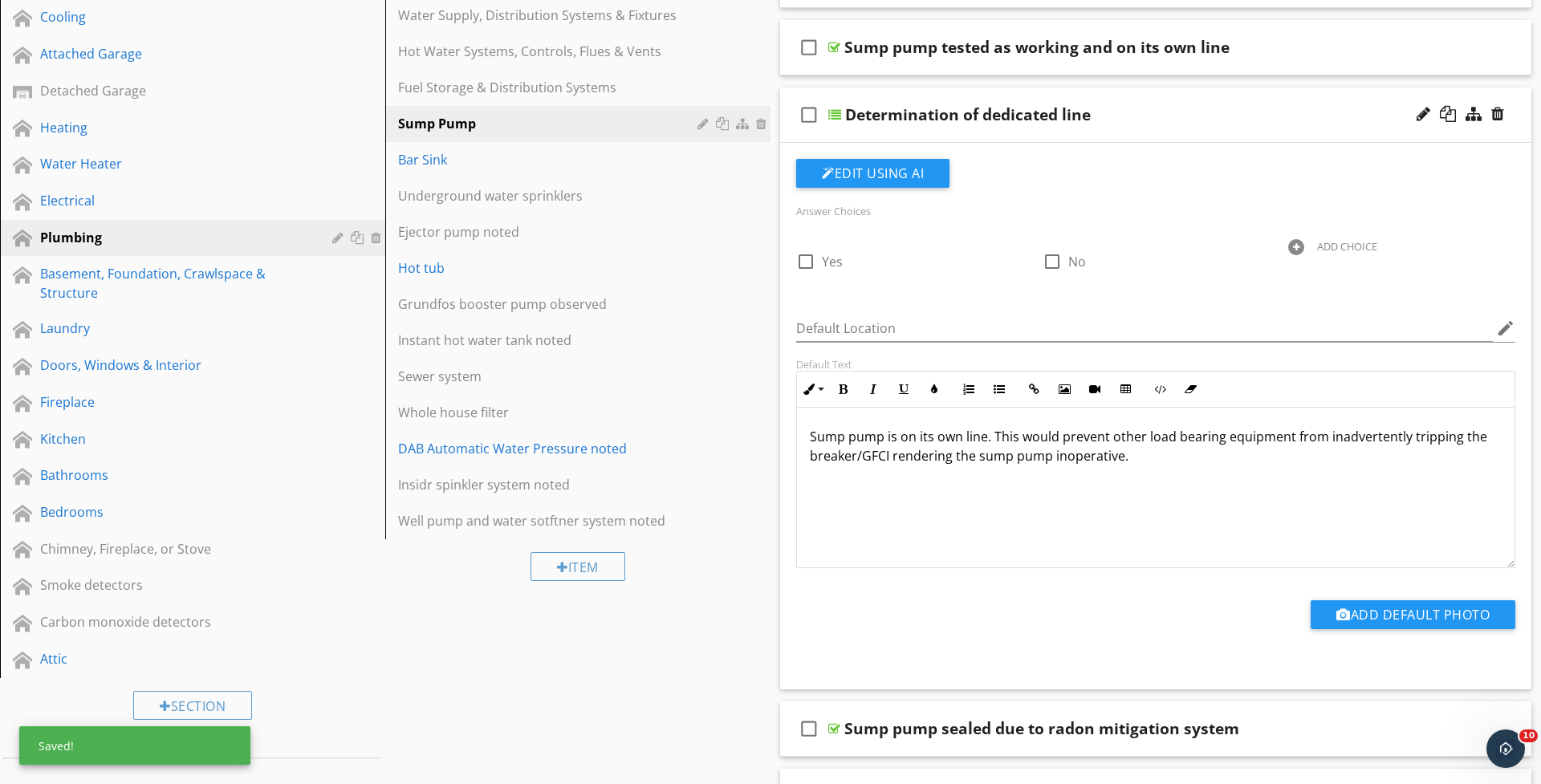
click at [1219, 105] on div "Determination of dedicated line" at bounding box center [1115, 115] width 539 height 19
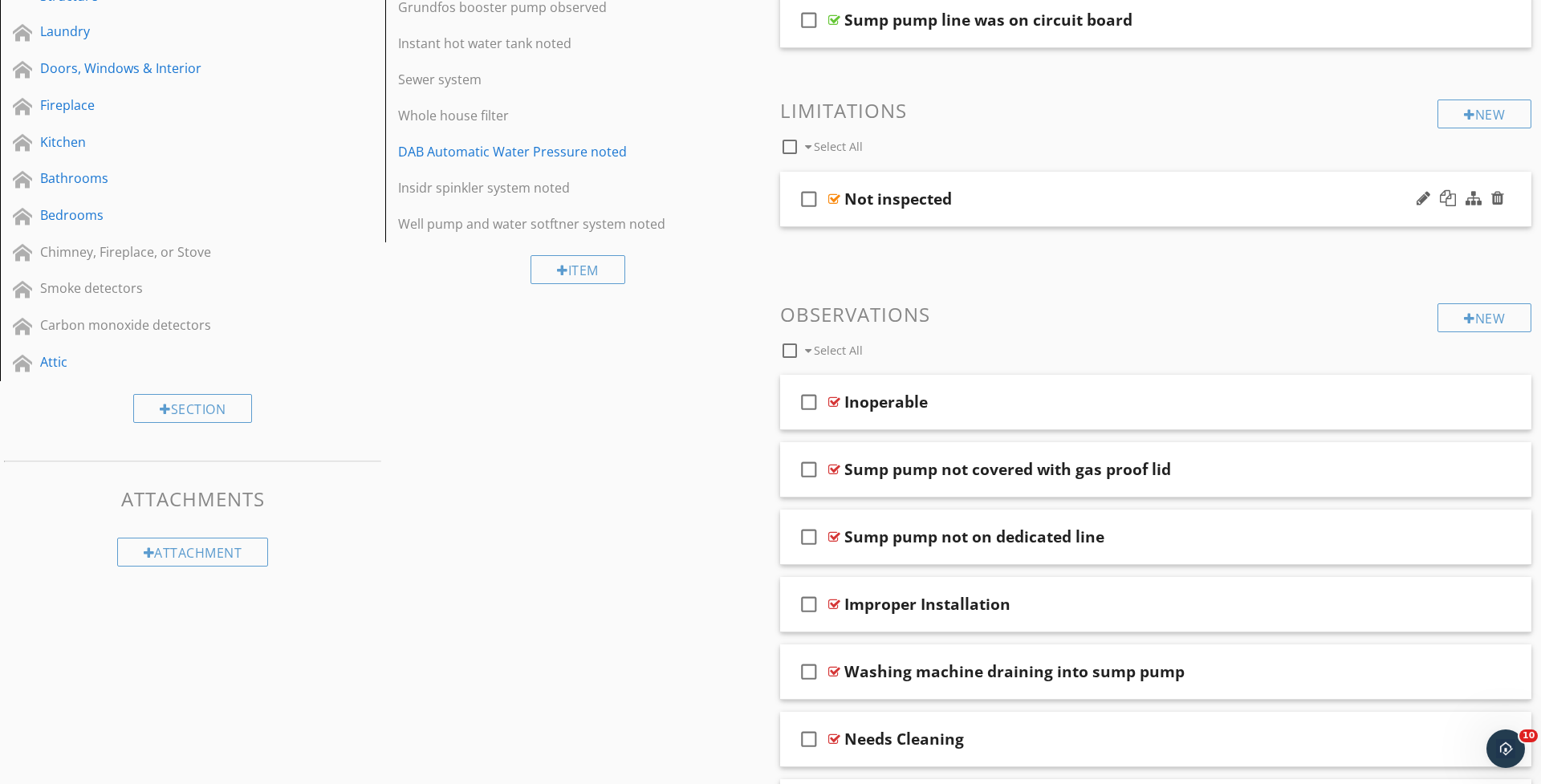
scroll to position [605, 0]
